Goal: Information Seeking & Learning: Learn about a topic

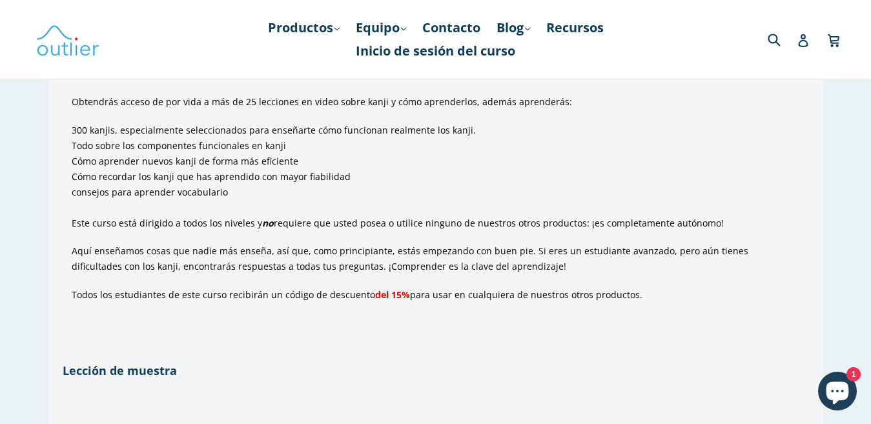
scroll to position [975, 0]
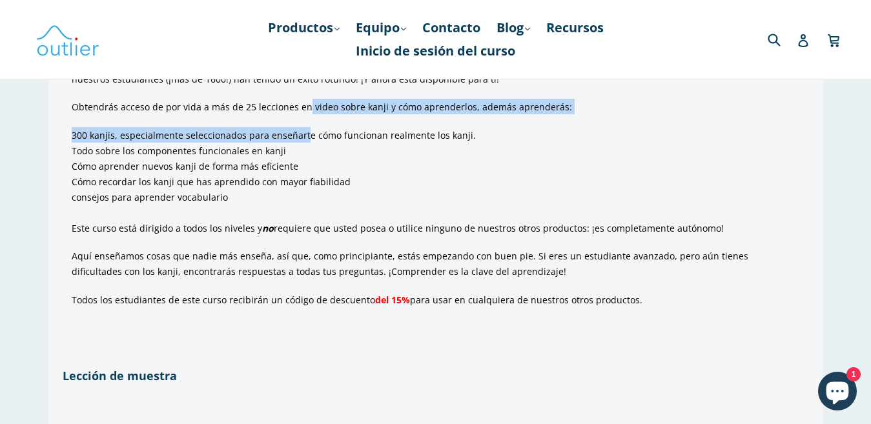
drag, startPoint x: 311, startPoint y: 130, endPoint x: 312, endPoint y: 141, distance: 10.4
click at [312, 141] on div "Un completo curso de vídeo en línea de los expertos en kanji (¡más de 15.000 pe…" at bounding box center [436, 137] width 729 height 339
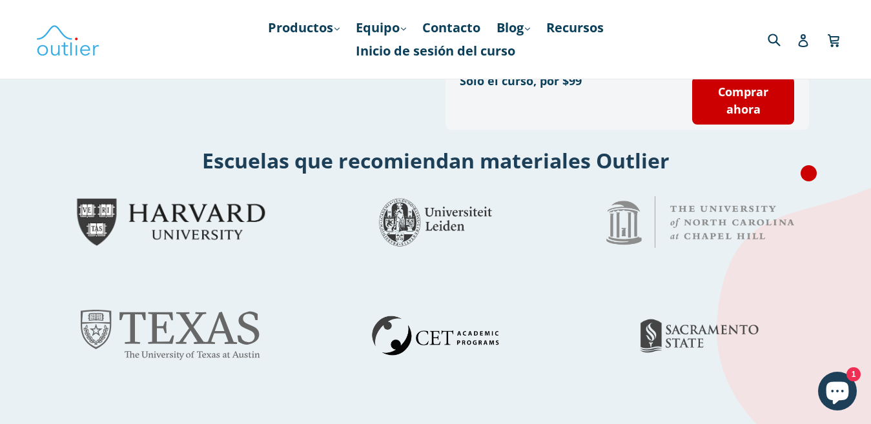
scroll to position [1734, 0]
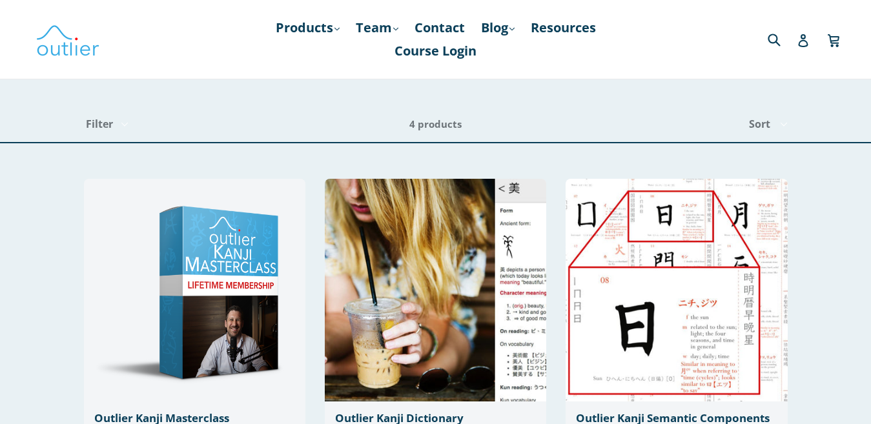
scroll to position [284, 0]
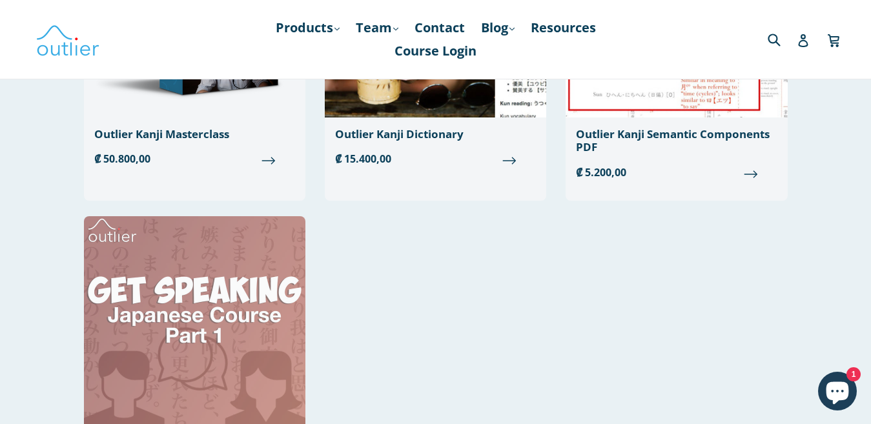
click at [231, 274] on img at bounding box center [195, 327] width 222 height 223
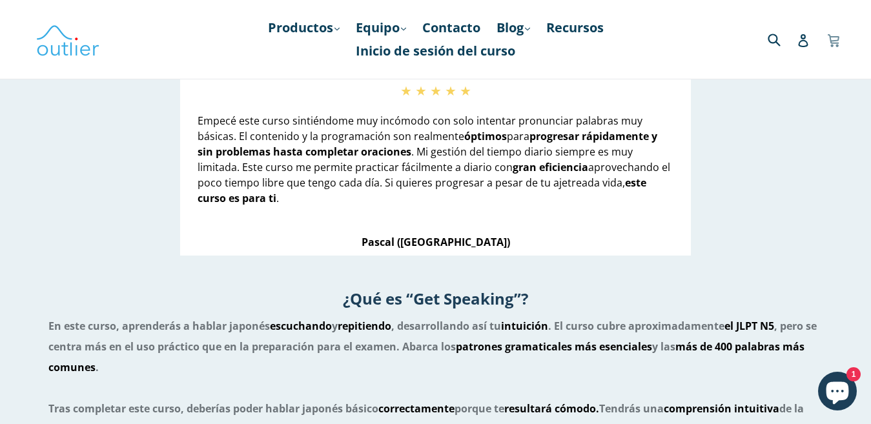
scroll to position [961, 0]
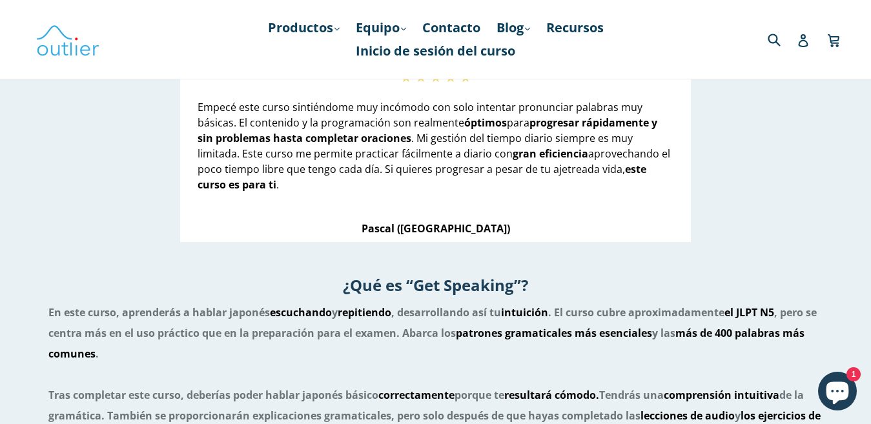
drag, startPoint x: 515, startPoint y: 138, endPoint x: 518, endPoint y: 145, distance: 7.6
click at [518, 145] on font ". Mi gestión del tiempo diario siempre es muy limitada. Este curso me permite p…" at bounding box center [415, 146] width 435 height 30
click at [518, 147] on font "gran eficiencia" at bounding box center [551, 154] width 76 height 14
click at [404, 172] on font "aprovechando el poco tiempo libre que tengo cada día. Si quieres progresar a pe…" at bounding box center [434, 162] width 473 height 30
click at [404, 173] on font "aprovechando el poco tiempo libre que tengo cada día. Si quieres progresar a pe…" at bounding box center [434, 162] width 473 height 30
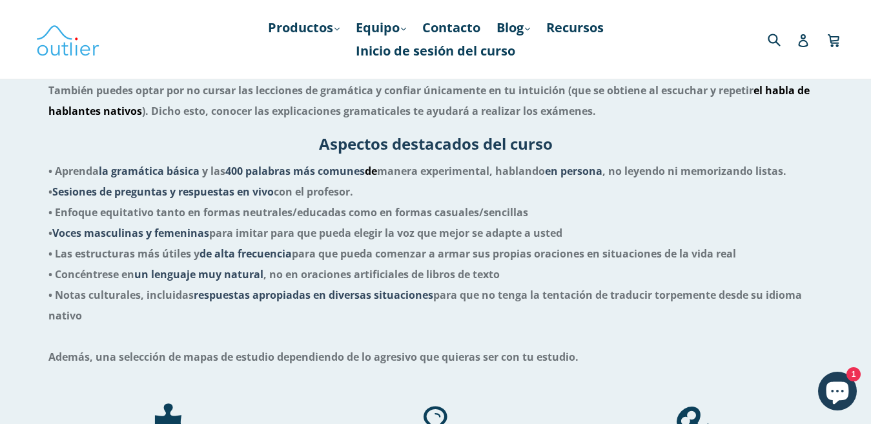
scroll to position [1376, 0]
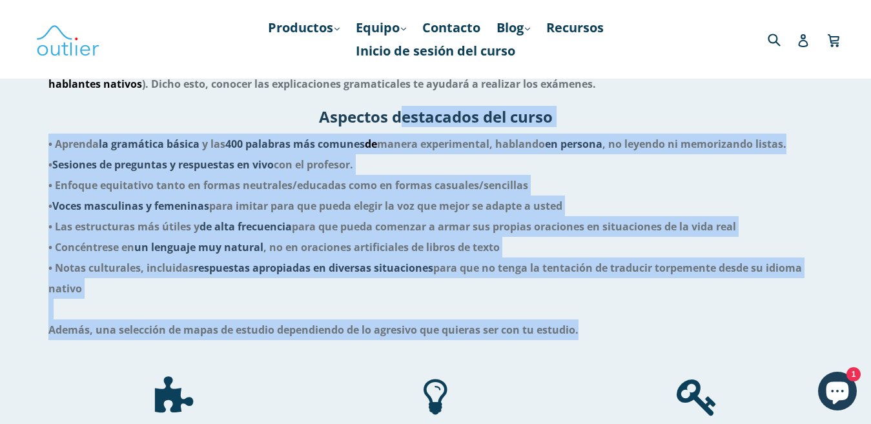
drag, startPoint x: 404, startPoint y: 112, endPoint x: 601, endPoint y: 331, distance: 294.5
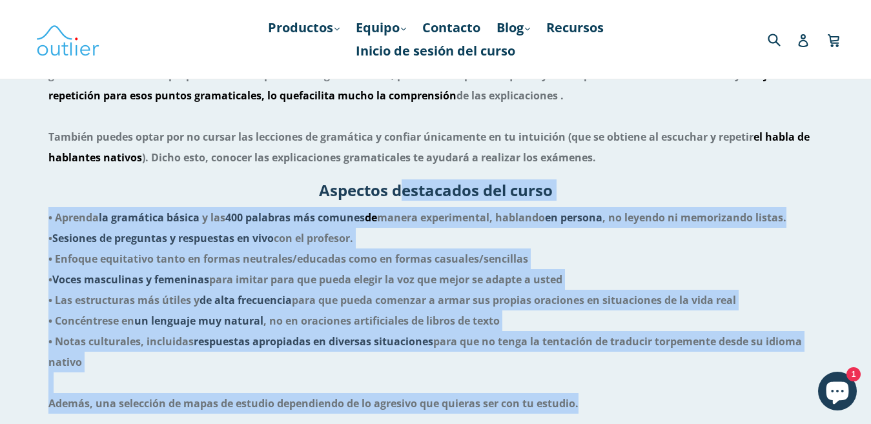
scroll to position [1349, 0]
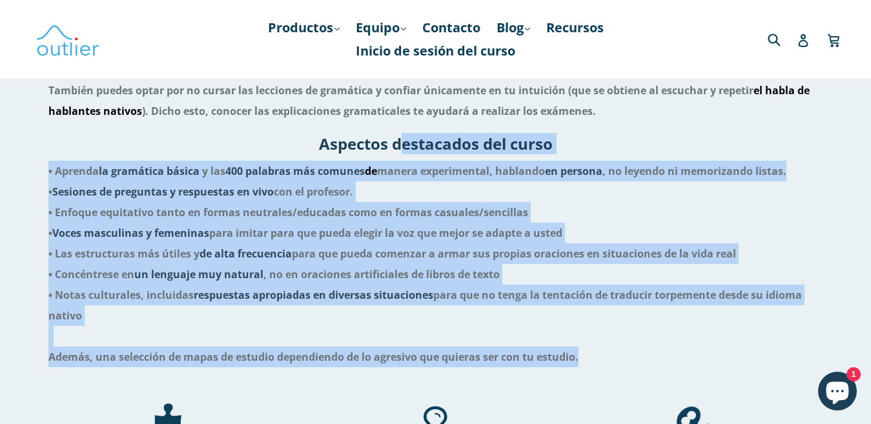
click at [608, 180] on li "• Aprenda la gramática básica y las 400 palabras más comunes de manera experime…" at bounding box center [435, 243] width 775 height 165
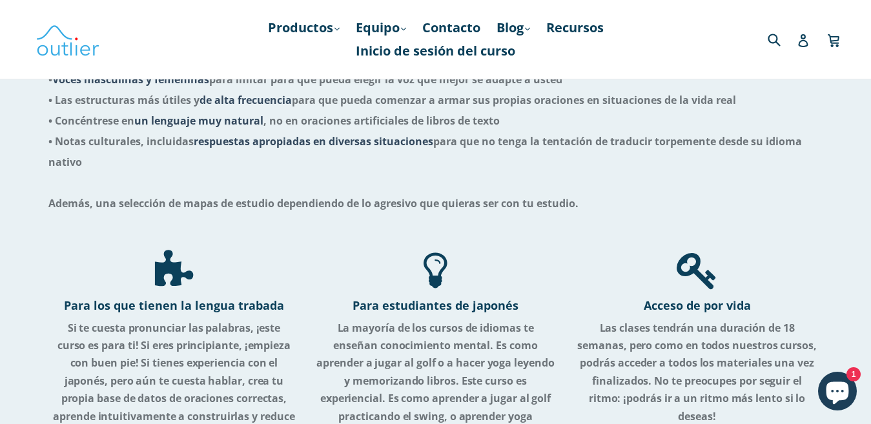
scroll to position [1496, 0]
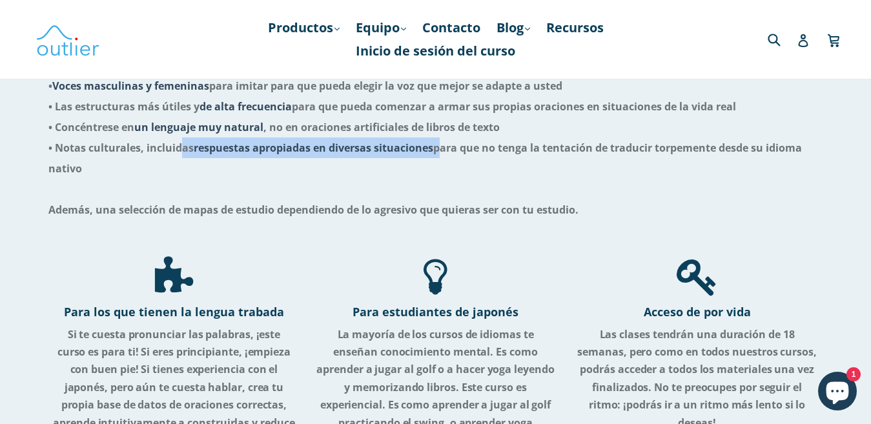
drag, startPoint x: 180, startPoint y: 147, endPoint x: 439, endPoint y: 139, distance: 258.5
click at [439, 139] on li "• Enfoque equitativo tanto en formas neutrales/educadas como en formas casuales…" at bounding box center [435, 117] width 775 height 124
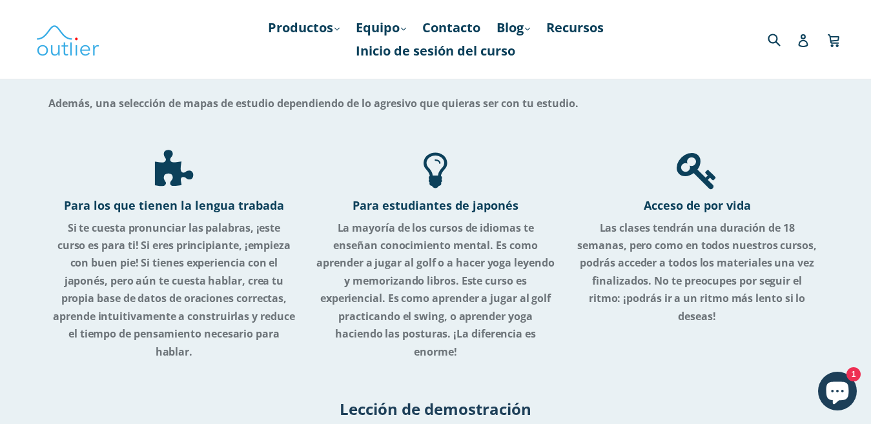
scroll to position [1623, 0]
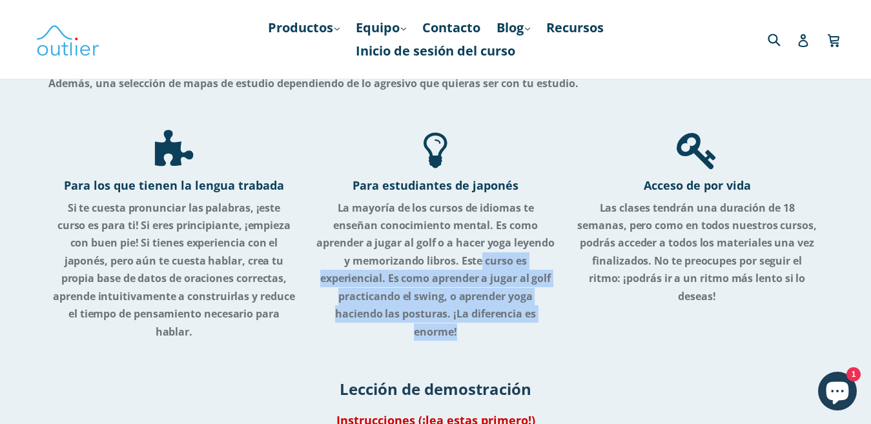
drag, startPoint x: 481, startPoint y: 262, endPoint x: 497, endPoint y: 327, distance: 67.1
click at [497, 327] on p "La mayoría de los cursos de idiomas te enseñan conocimiento mental. Es como apr…" at bounding box center [436, 270] width 242 height 141
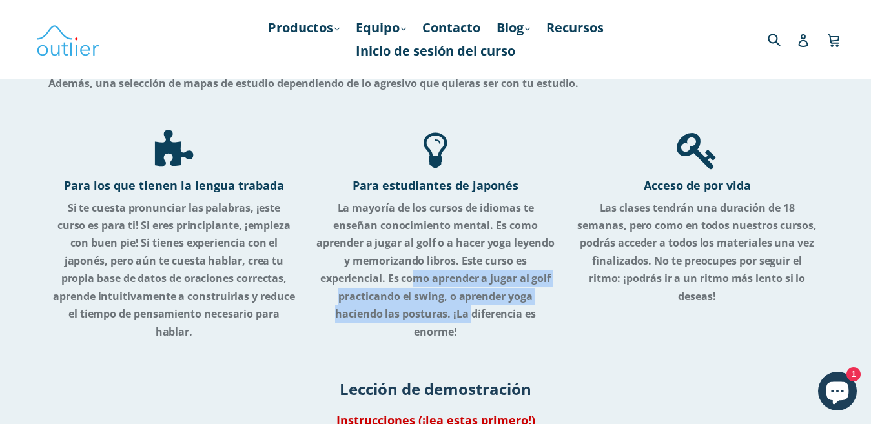
drag, startPoint x: 413, startPoint y: 282, endPoint x: 474, endPoint y: 311, distance: 67.3
click at [474, 311] on font "La mayoría de los cursos de idiomas te enseñan conocimiento mental. Es como apr…" at bounding box center [436, 270] width 238 height 138
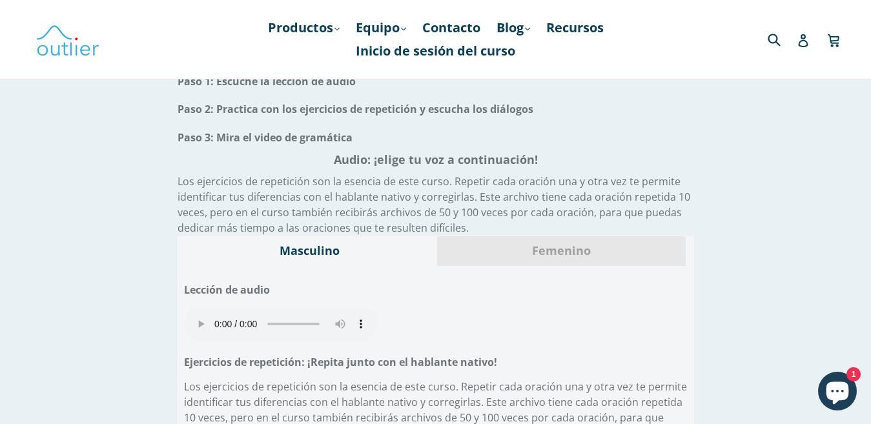
scroll to position [1991, 0]
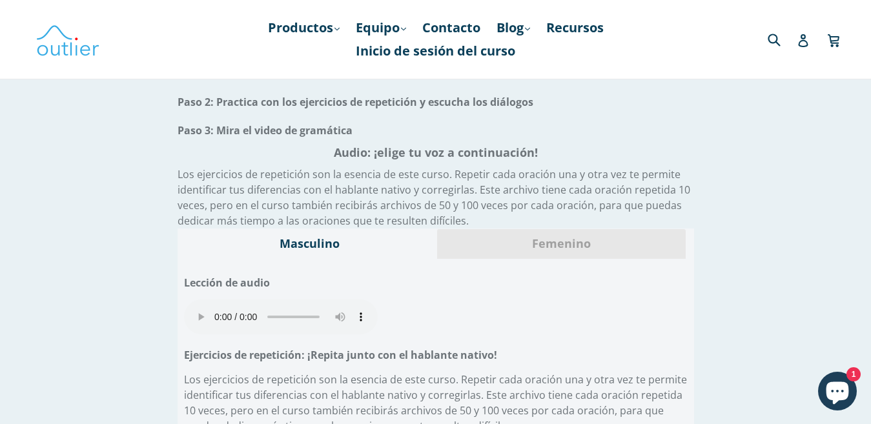
click at [557, 189] on font "Los ejercicios de repetición son la esencia de este curso. Repetir cada oración…" at bounding box center [434, 197] width 513 height 61
drag, startPoint x: 535, startPoint y: 203, endPoint x: 553, endPoint y: 206, distance: 18.4
click at [553, 206] on font "Los ejercicios de repetición son la esencia de este curso. Repetir cada oración…" at bounding box center [434, 197] width 513 height 61
click at [554, 207] on font "Los ejercicios de repetición son la esencia de este curso. Repetir cada oración…" at bounding box center [434, 197] width 513 height 61
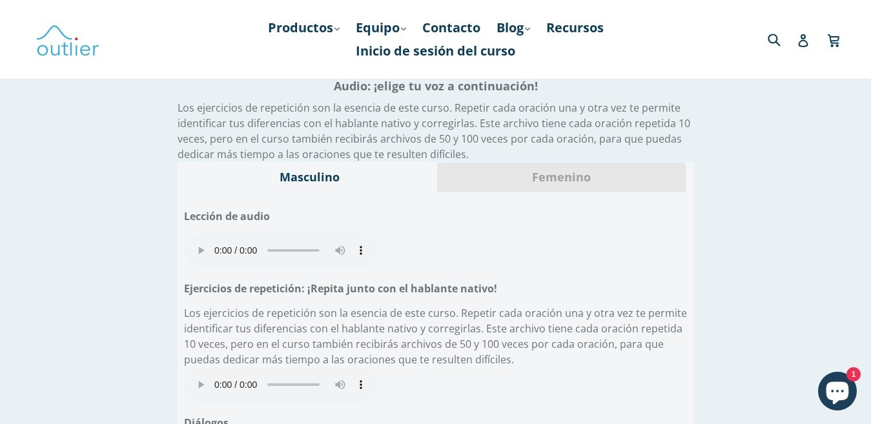
scroll to position [2071, 0]
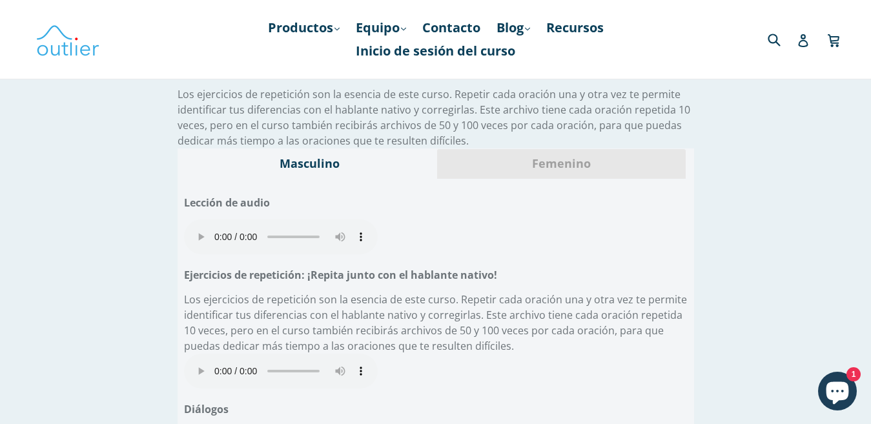
click at [556, 176] on div "Femenino" at bounding box center [562, 164] width 250 height 30
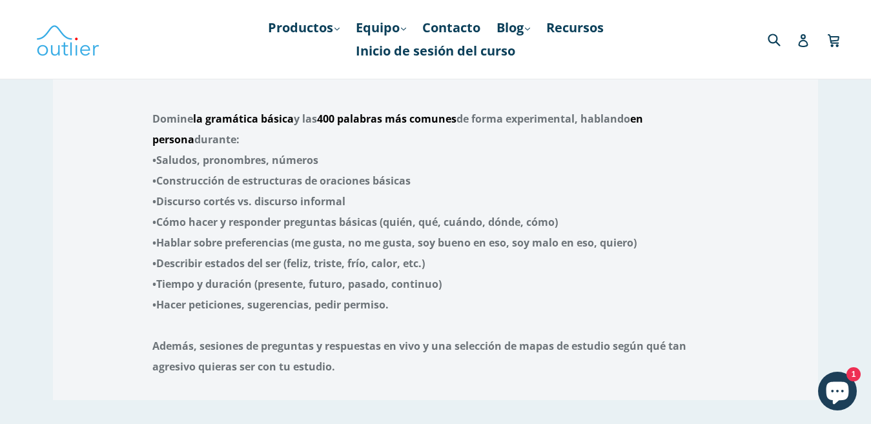
scroll to position [2815, 0]
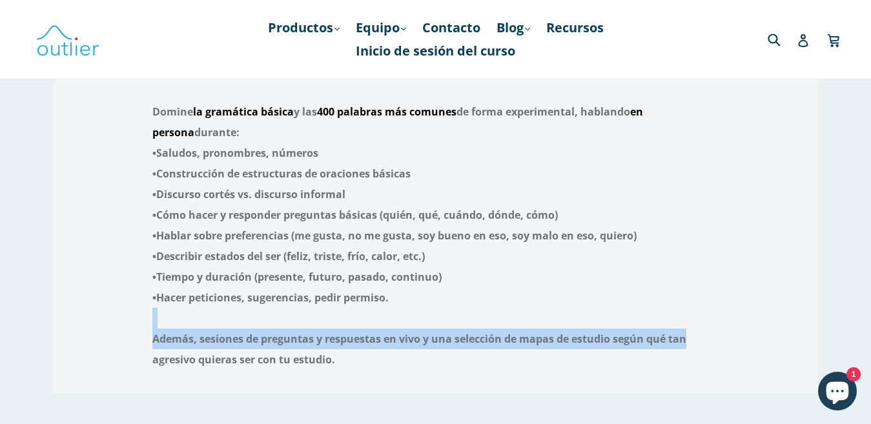
drag, startPoint x: 870, startPoint y: 304, endPoint x: 869, endPoint y: 330, distance: 26.5
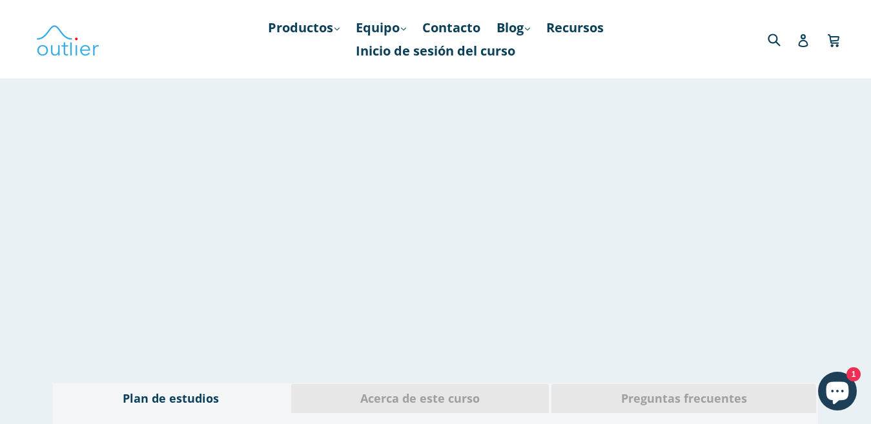
scroll to position [2512, 0]
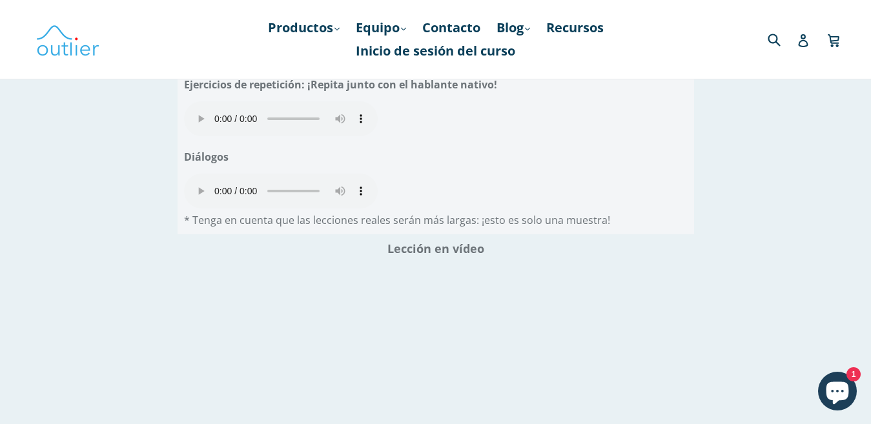
scroll to position [2407, 0]
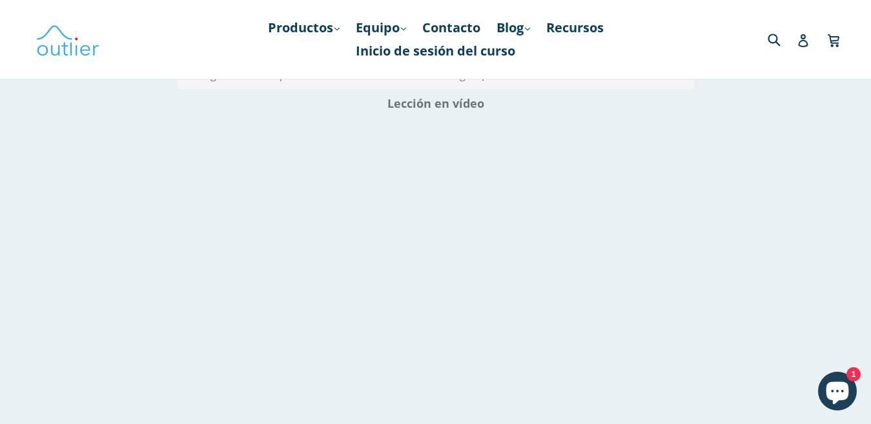
click at [119, 304] on div "Instrucciones (¡lea estas primero!) Paso 1: Escuche la lección de audio Paso 2:…" at bounding box center [435, 15] width 851 height 786
drag, startPoint x: 669, startPoint y: 205, endPoint x: 835, endPoint y: 212, distance: 165.5
